Goal: Communication & Community: Answer question/provide support

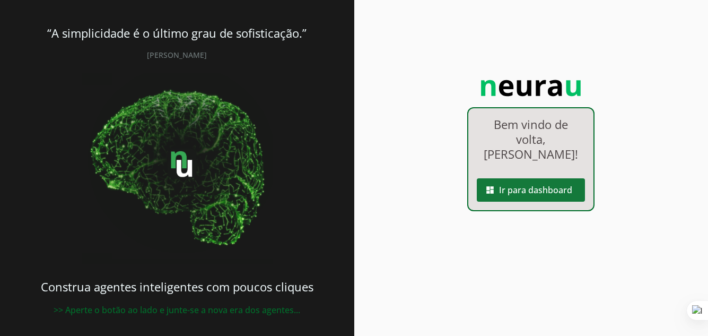
click at [507, 187] on span at bounding box center [531, 189] width 108 height 25
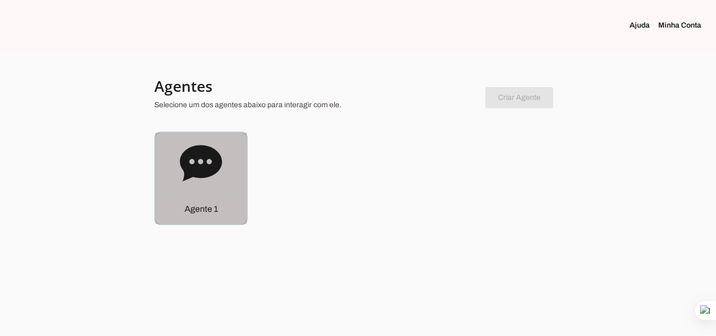
click at [204, 212] on p "Agente 1" at bounding box center [201, 209] width 33 height 13
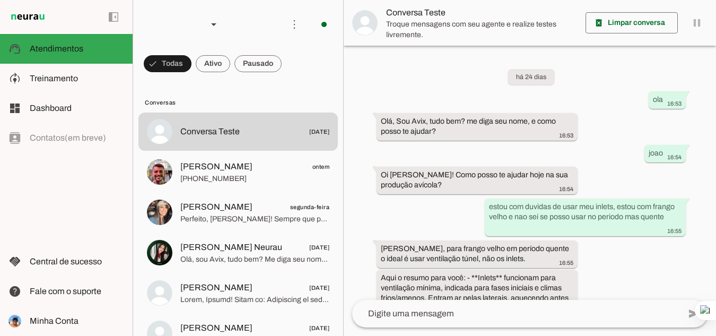
scroll to position [660, 0]
